Goal: Task Accomplishment & Management: Use online tool/utility

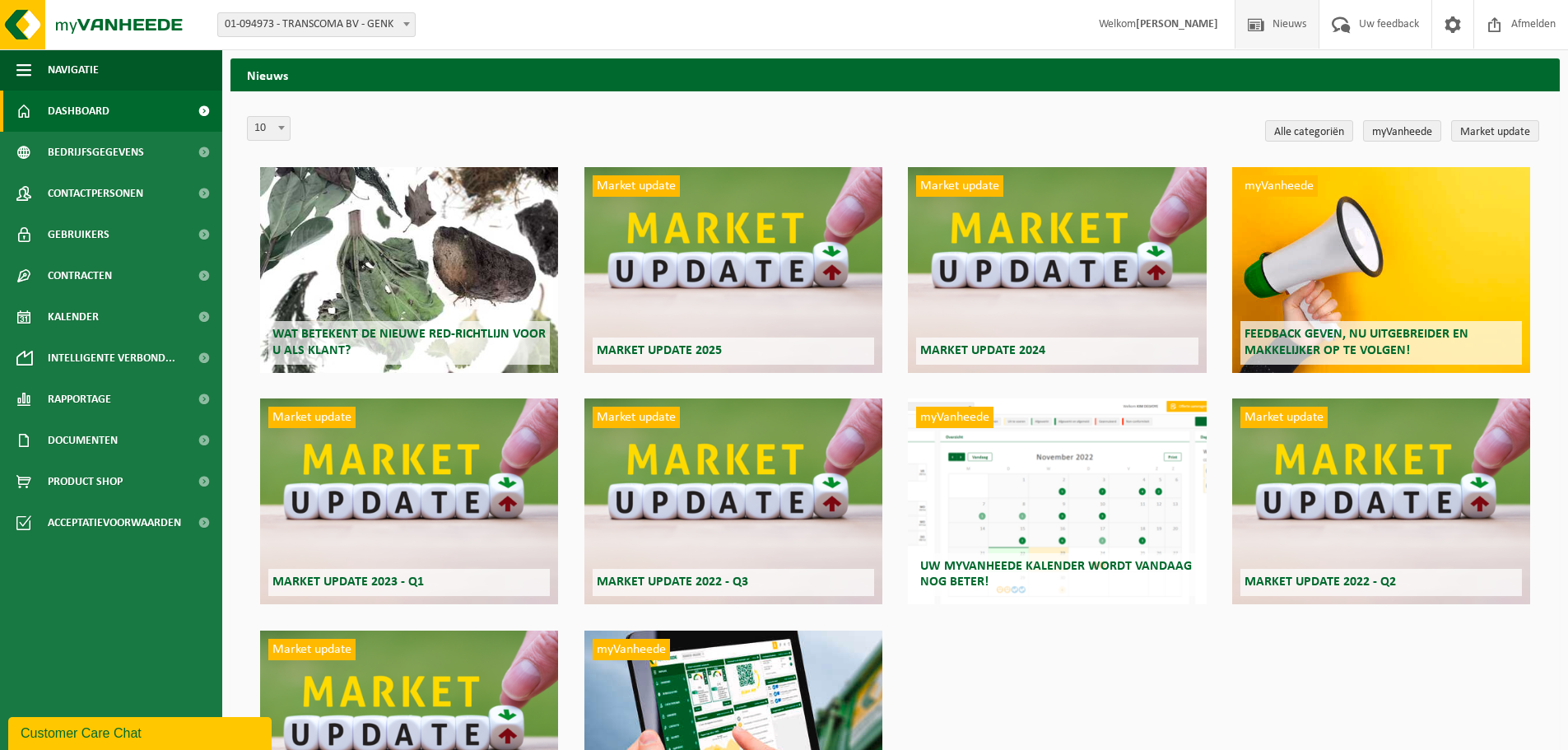
click at [122, 105] on link "Dashboard" at bounding box center [111, 112] width 222 height 41
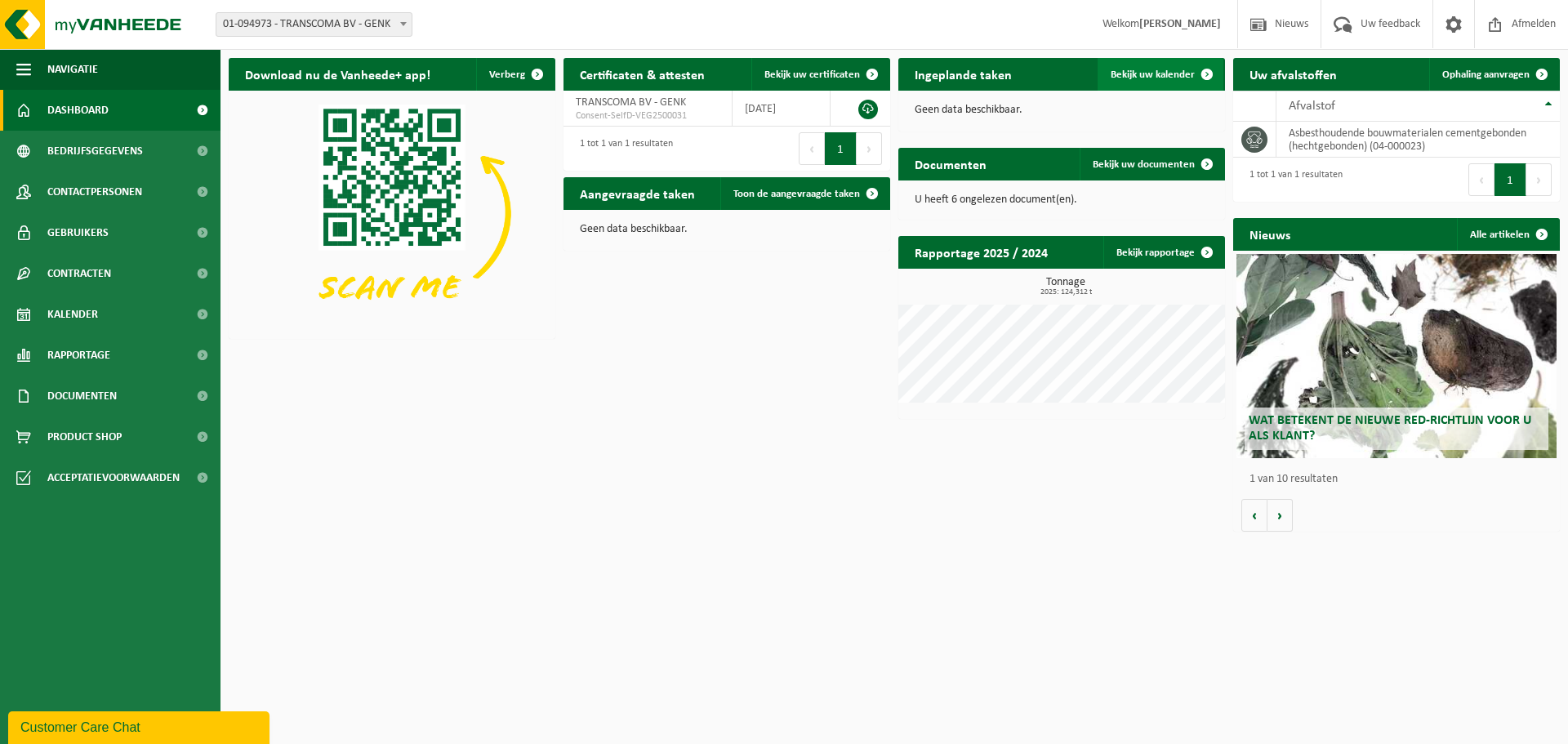
click at [1179, 68] on link "Bekijk uw kalender" at bounding box center [1160, 75] width 125 height 33
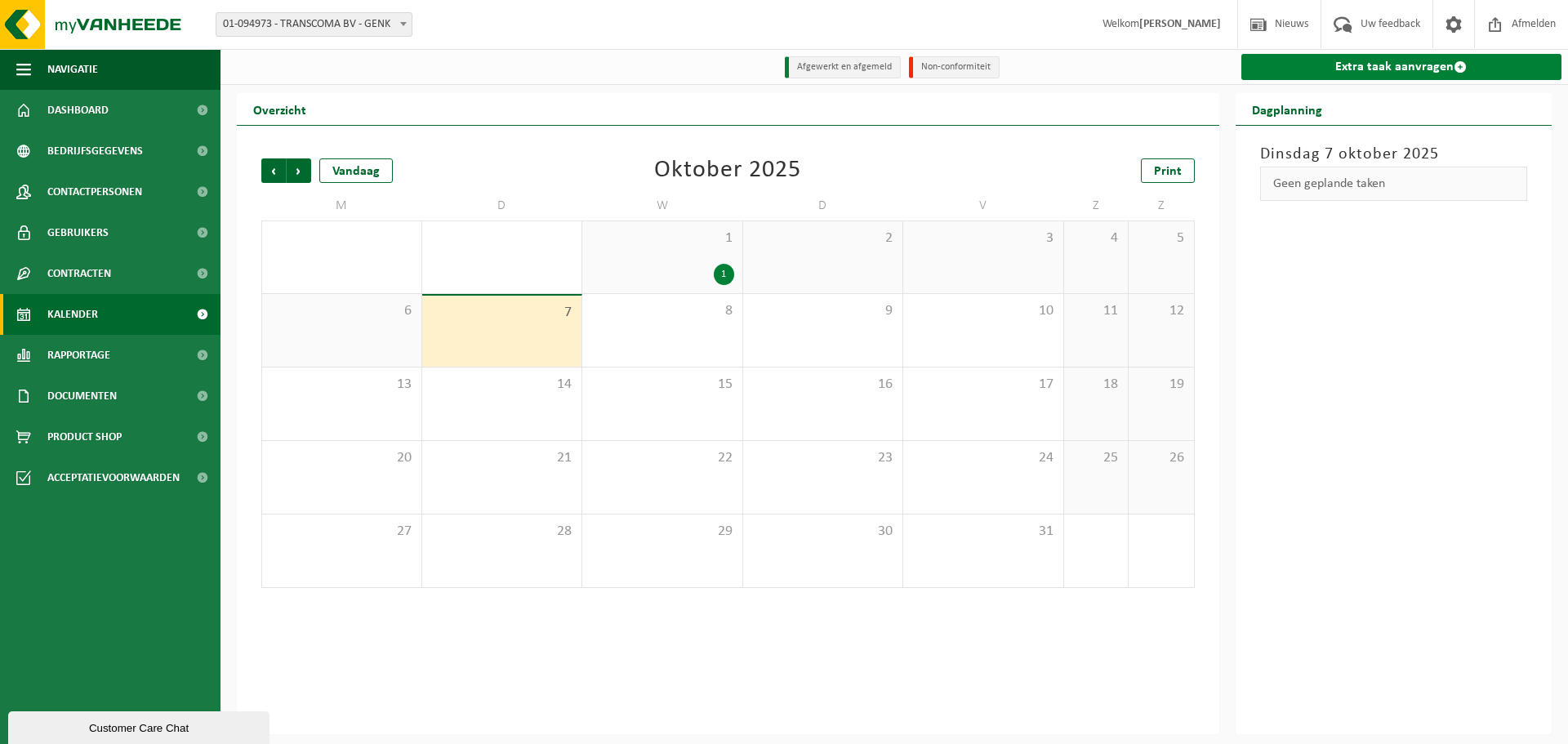
click at [1425, 56] on link "Extra taak aanvragen" at bounding box center [1402, 67] width 321 height 26
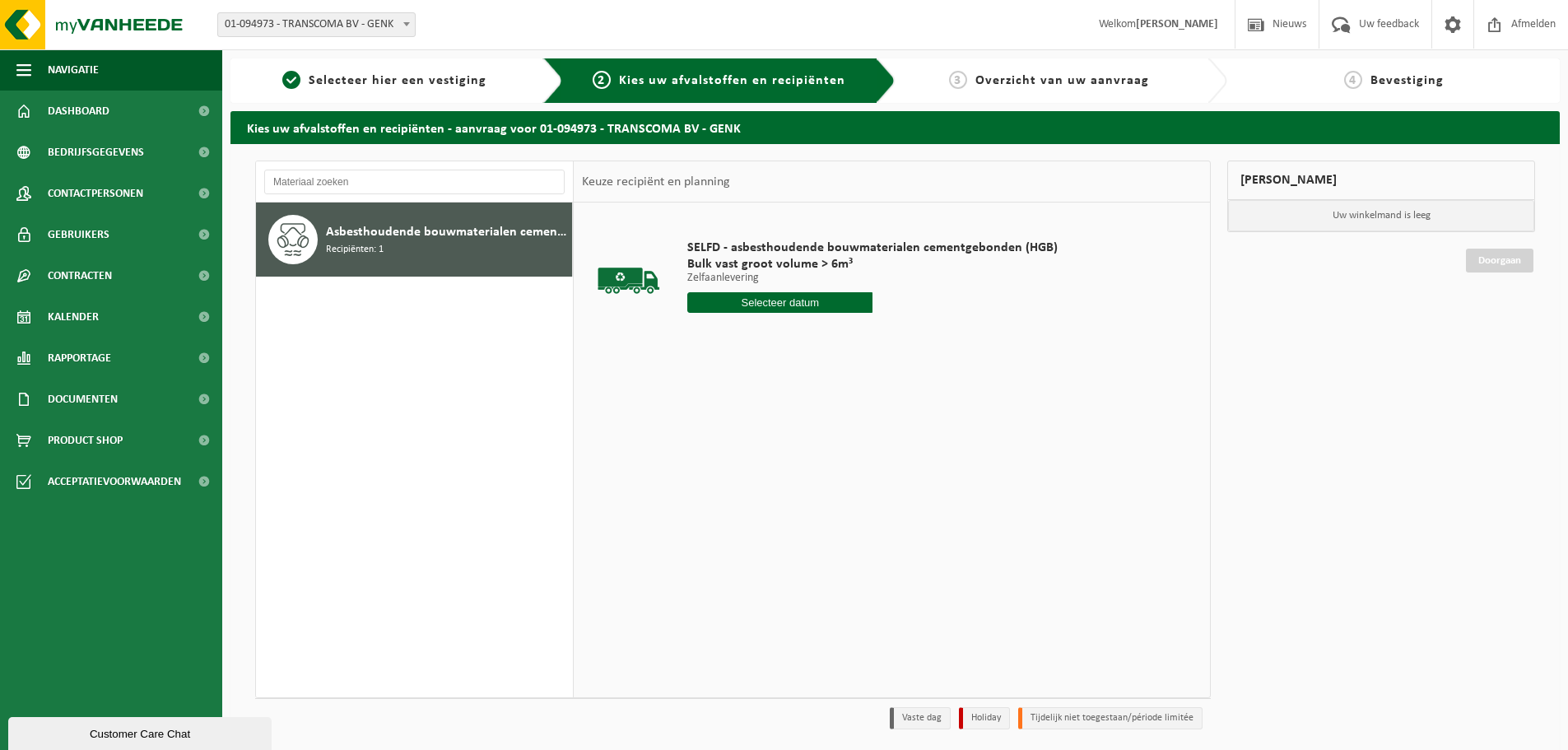
click at [780, 308] on input "text" at bounding box center [780, 303] width 185 height 21
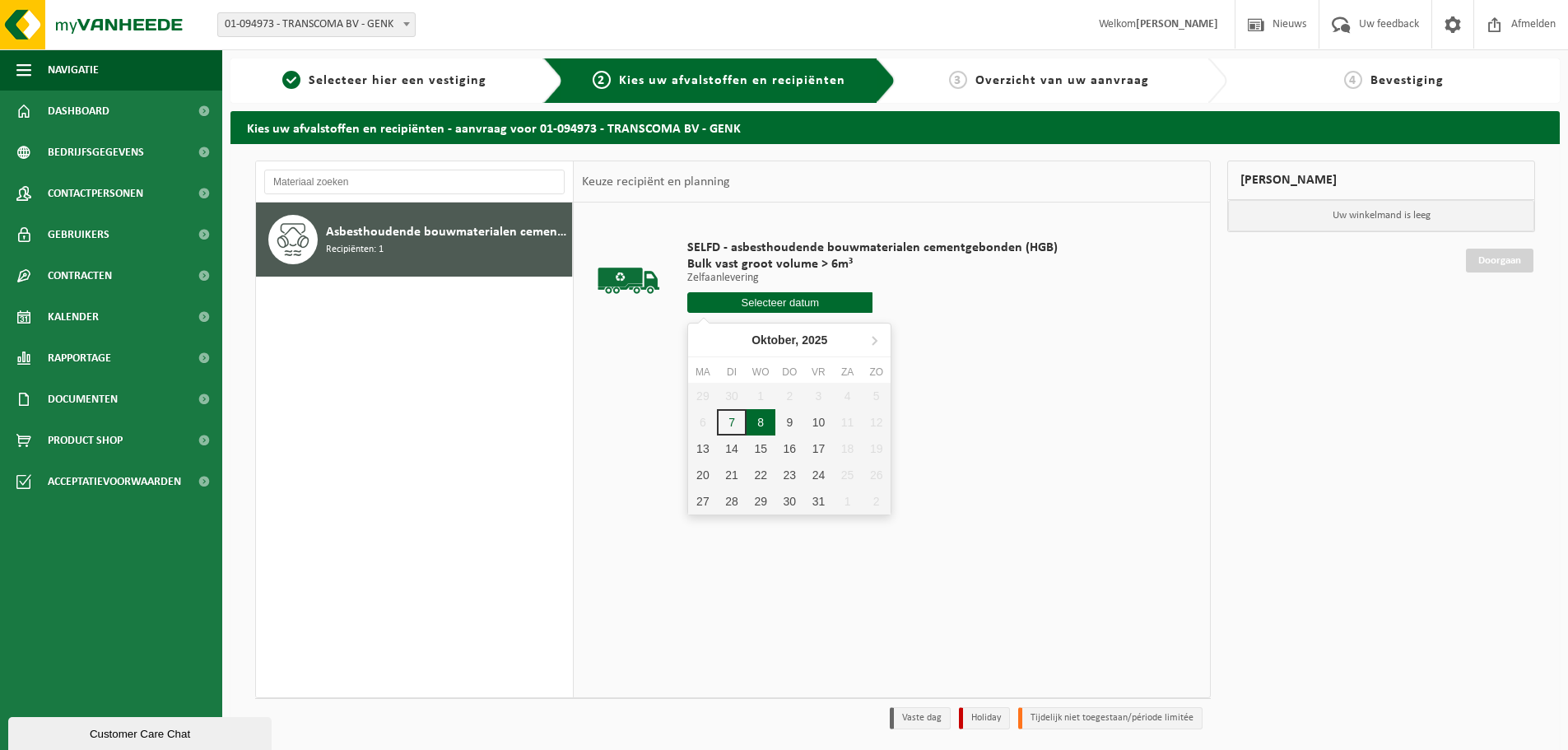
click at [763, 416] on div "8" at bounding box center [760, 423] width 29 height 26
type input "Van [DATE]"
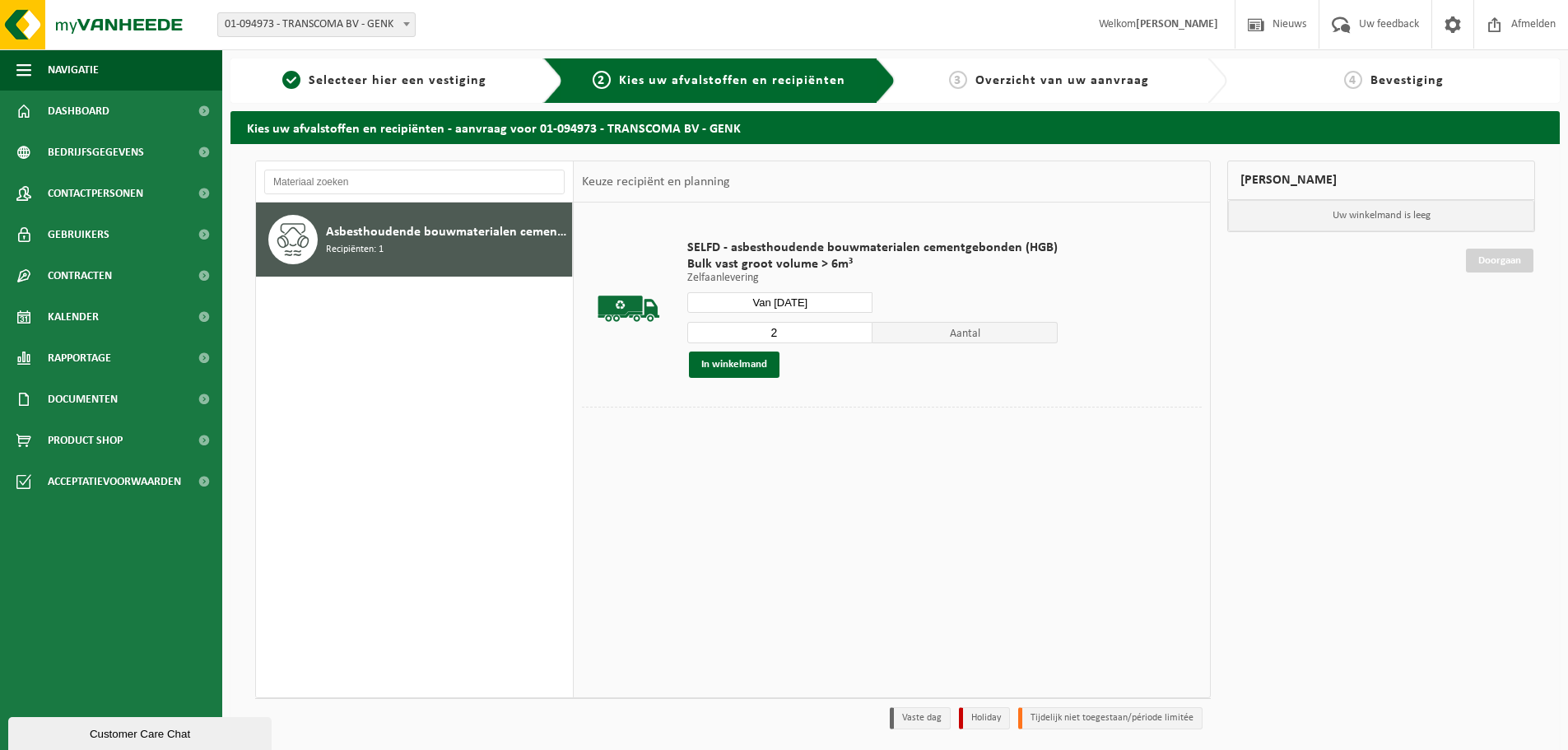
type input "2"
click at [853, 327] on input "2" at bounding box center [780, 332] width 185 height 21
click at [746, 366] on button "In winkelmand" at bounding box center [735, 365] width 91 height 26
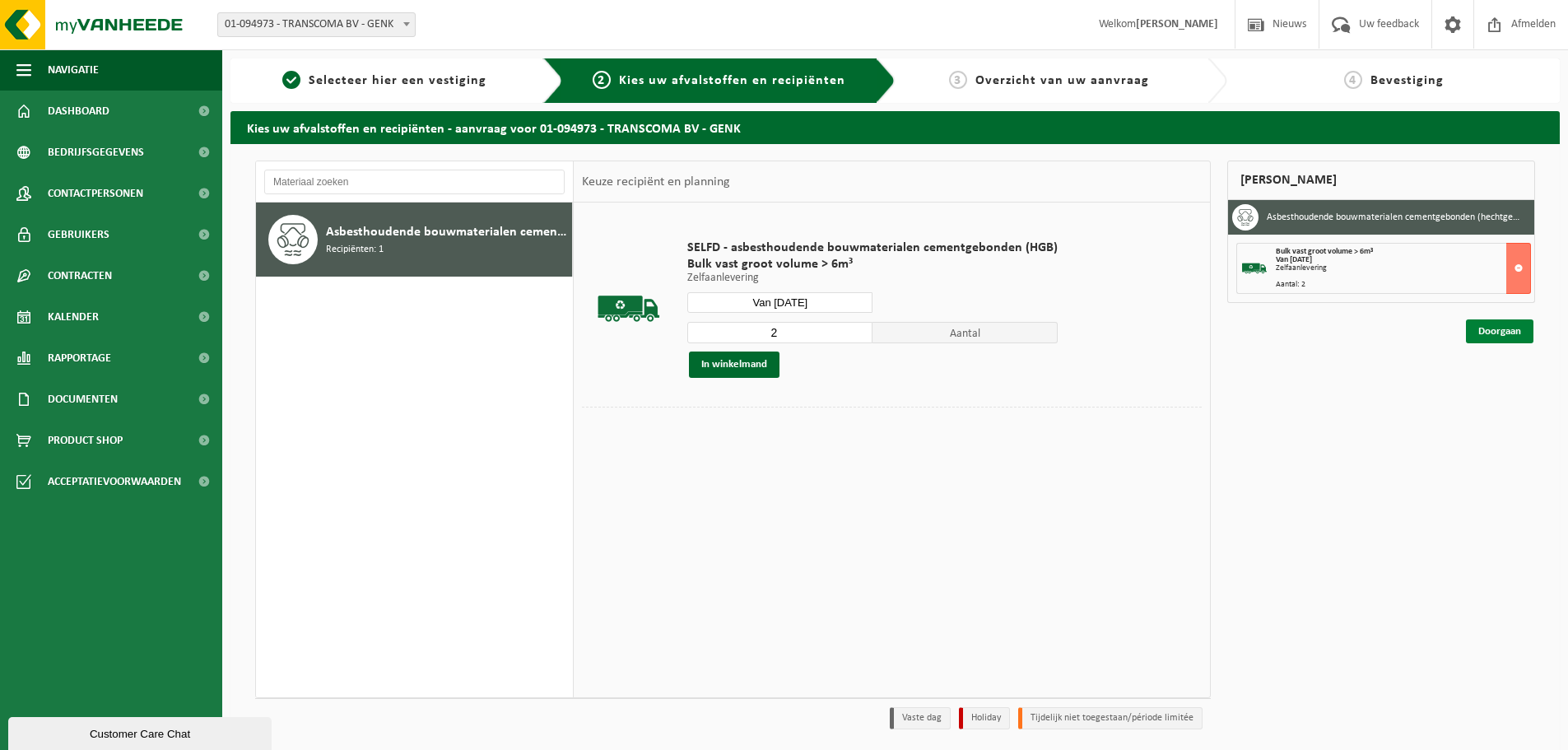
click at [1484, 327] on link "Doorgaan" at bounding box center [1500, 331] width 68 height 24
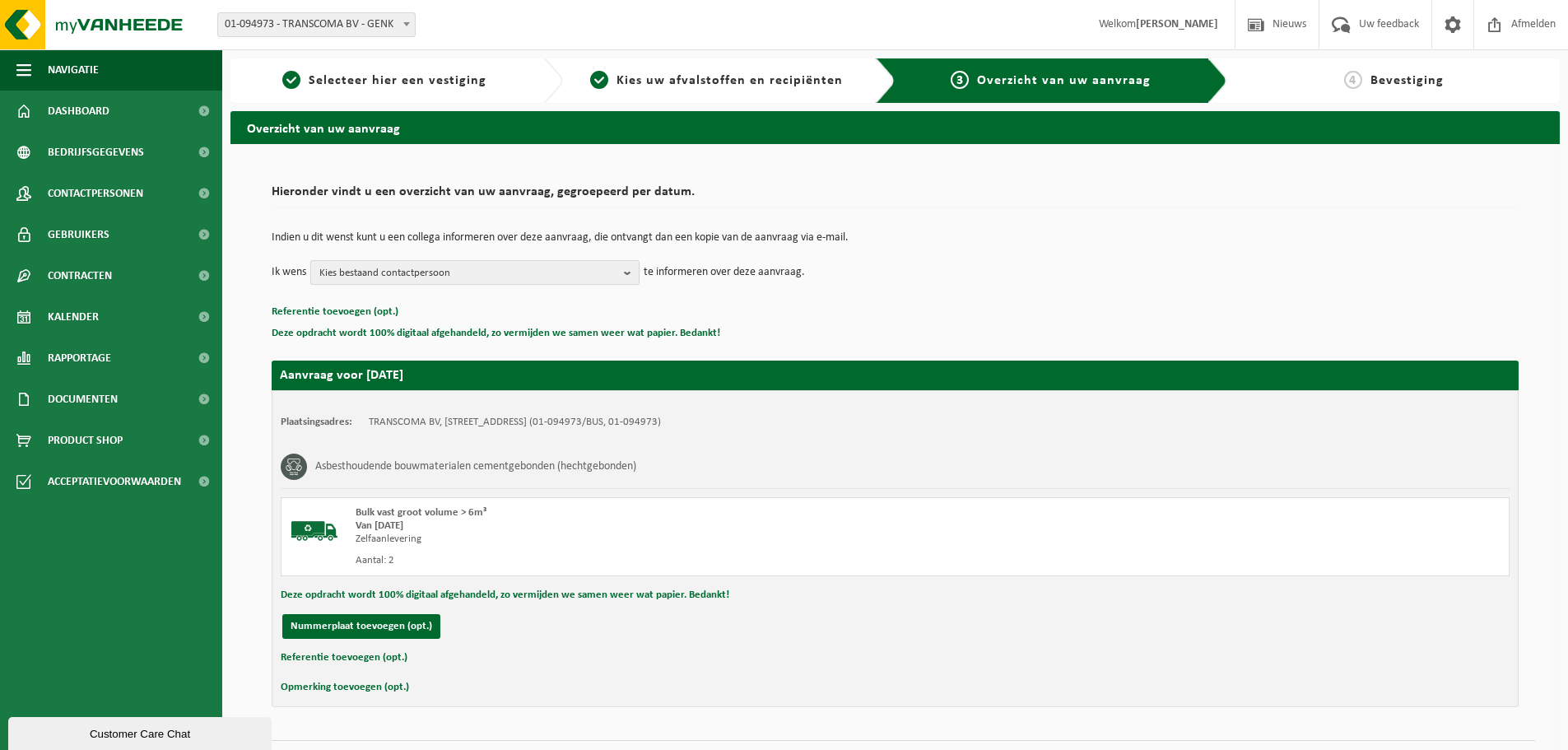
click at [614, 268] on span "Kies bestaand contactpersoon" at bounding box center [468, 274] width 298 height 25
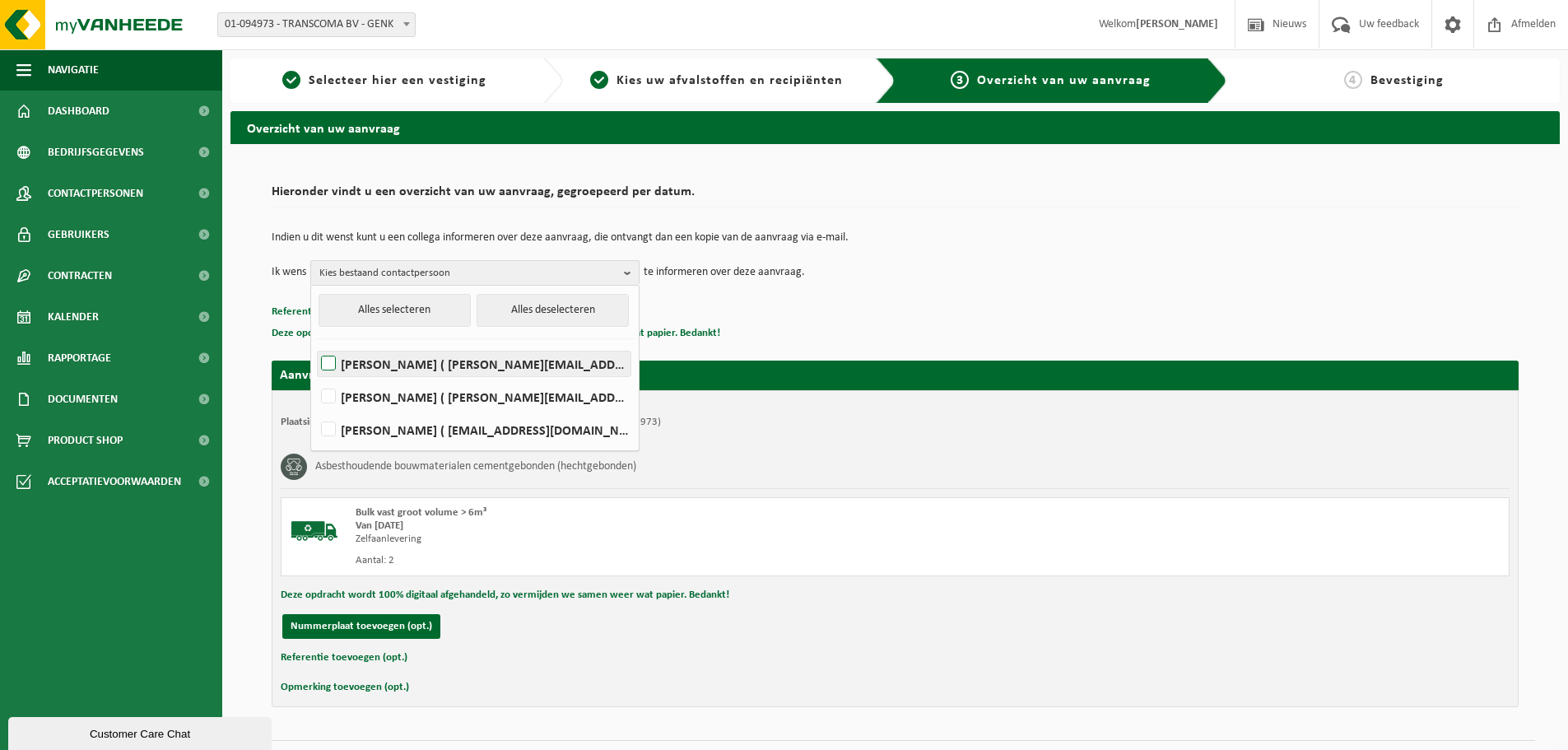
click at [562, 360] on label "ERIK DRIES ( erik@transcoma.be )" at bounding box center [474, 364] width 312 height 25
click at [315, 343] on input "ERIK DRIES ( erik@transcoma.be )" at bounding box center [314, 342] width 1 height 1
checkbox input "true"
click at [766, 287] on div "Indien u dit wenst kunt u een collega informeren over deze aanvraag, die ontvan…" at bounding box center [895, 259] width 1247 height 86
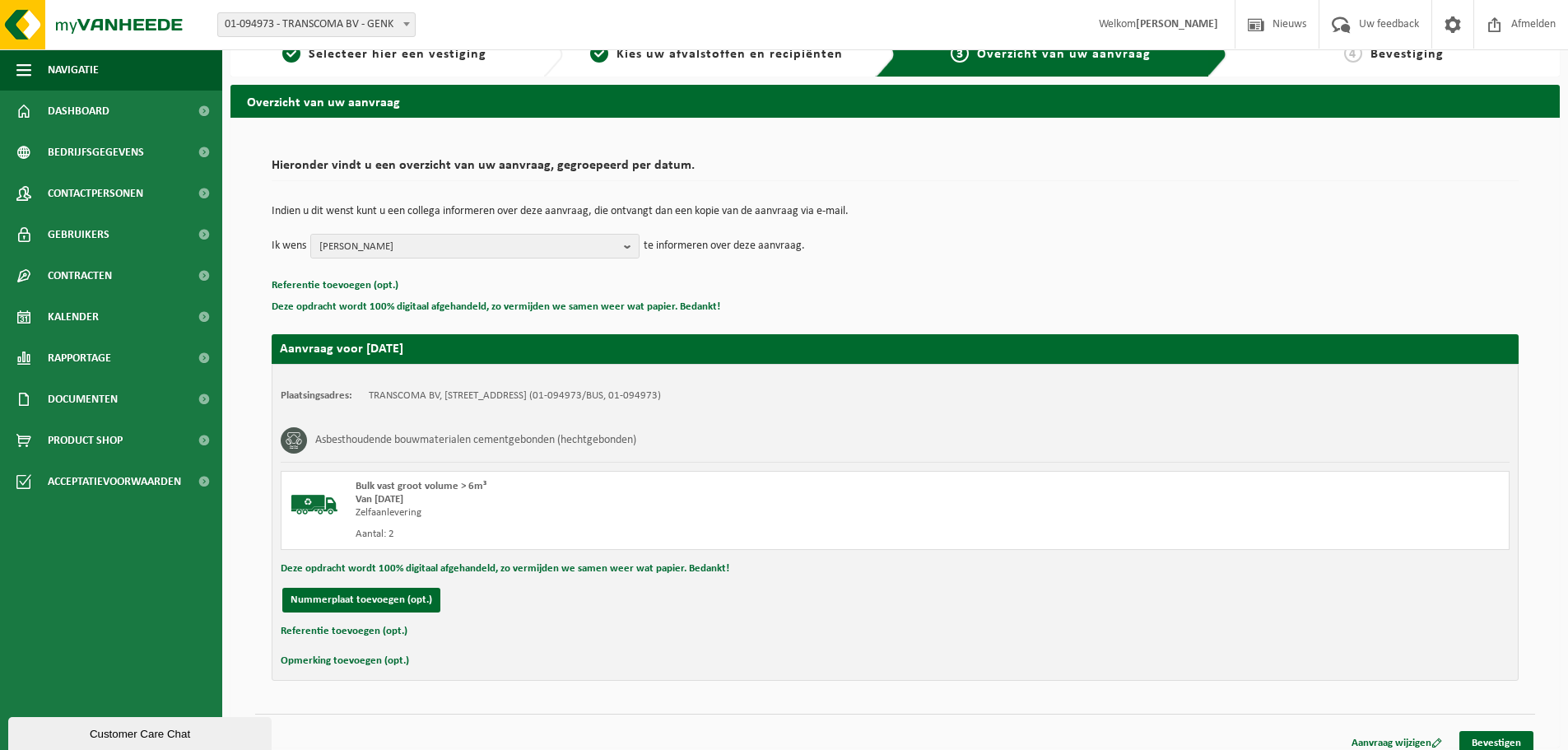
scroll to position [41, 0]
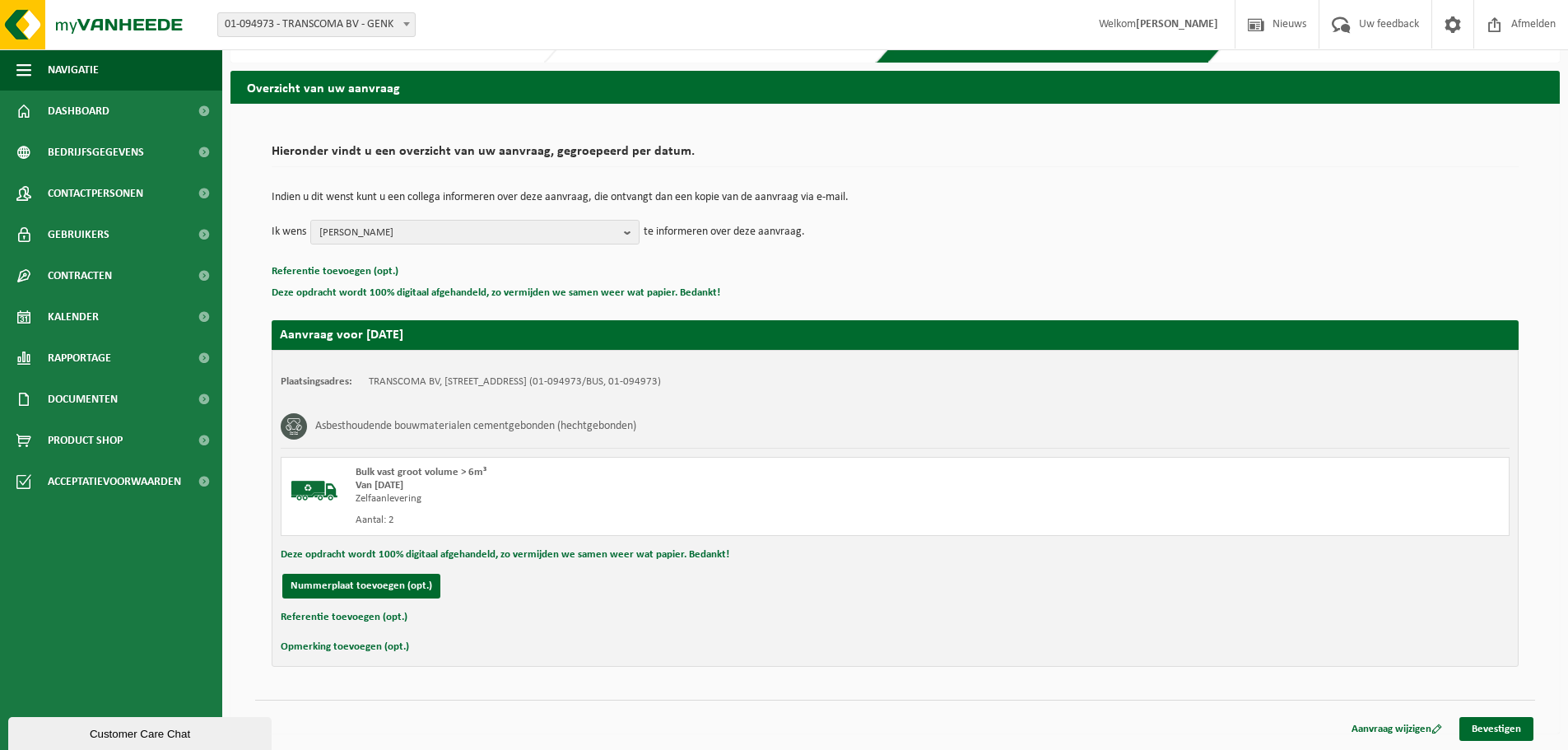
click at [377, 570] on div "Plaatsingsadres: TRANSCOMA BV, 3600 GENK, WINTERBEEKLAAN 37 (01-094973/BUS, 01-…" at bounding box center [895, 508] width 1247 height 317
click at [377, 579] on button "Nummerplaat toevoegen (opt.)" at bounding box center [361, 586] width 158 height 25
click at [421, 588] on input "text" at bounding box center [540, 586] width 370 height 25
type input "2-FRP-928"
click at [1477, 724] on link "Bevestigen" at bounding box center [1497, 729] width 74 height 24
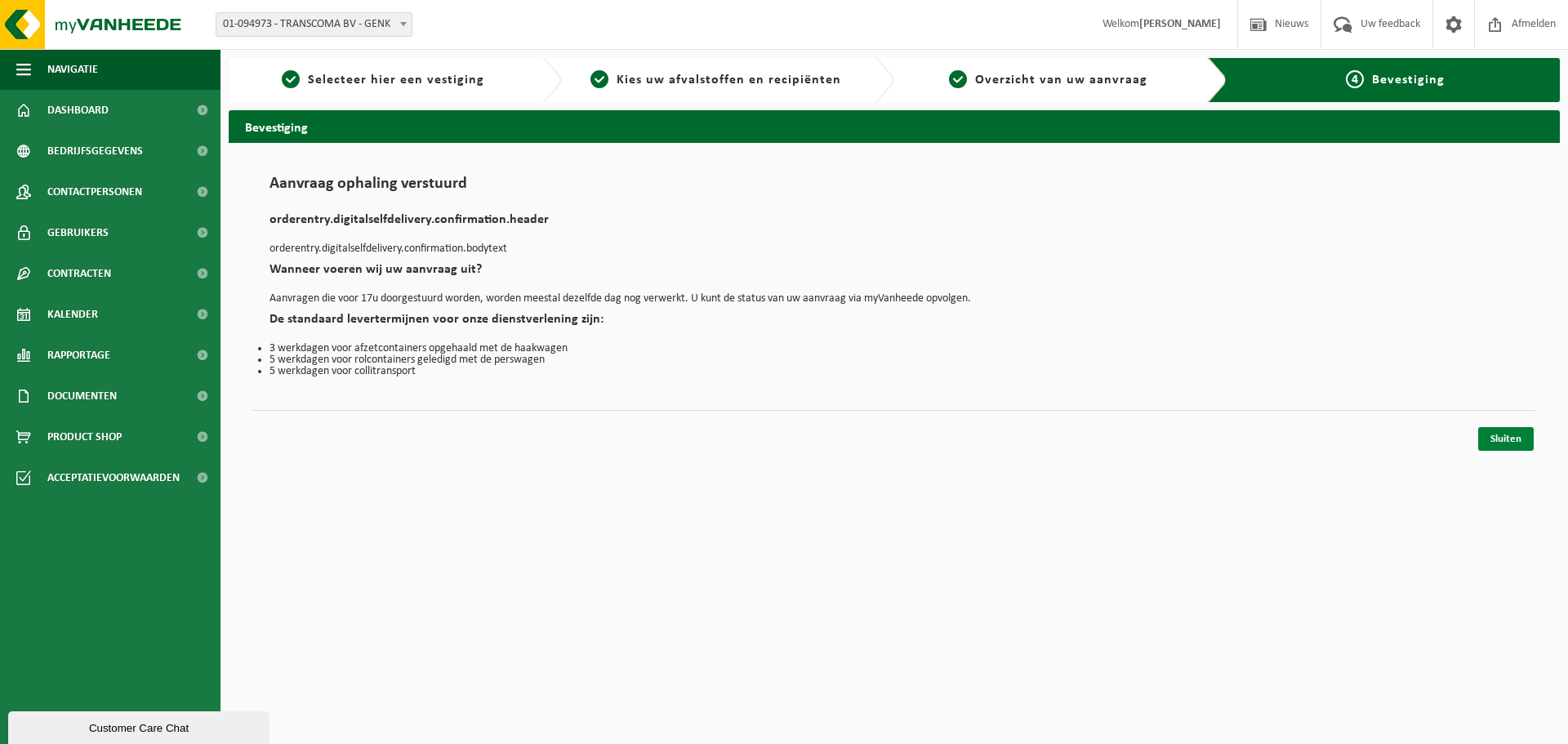
click at [1504, 439] on link "Sluiten" at bounding box center [1506, 439] width 56 height 24
